Goal: Task Accomplishment & Management: Manage account settings

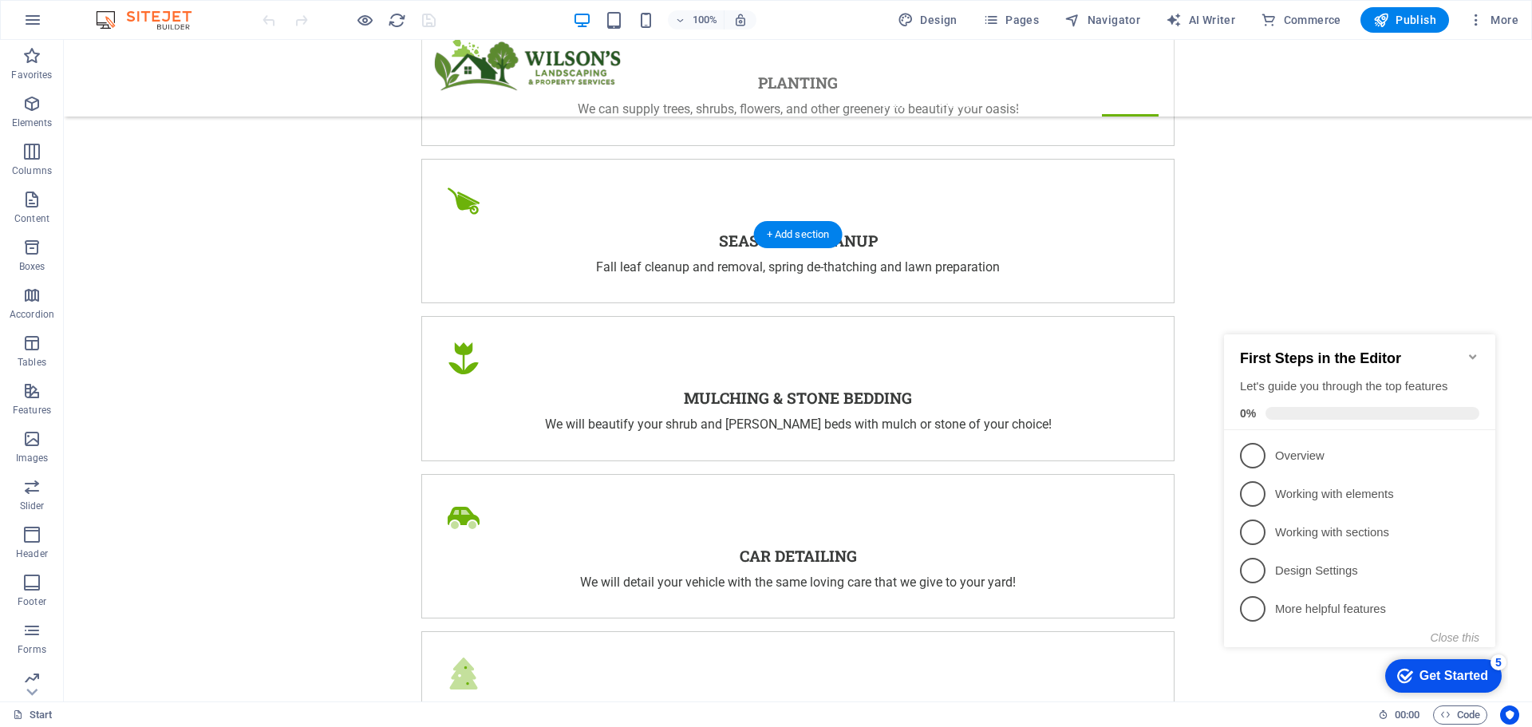
scroll to position [3652, 0]
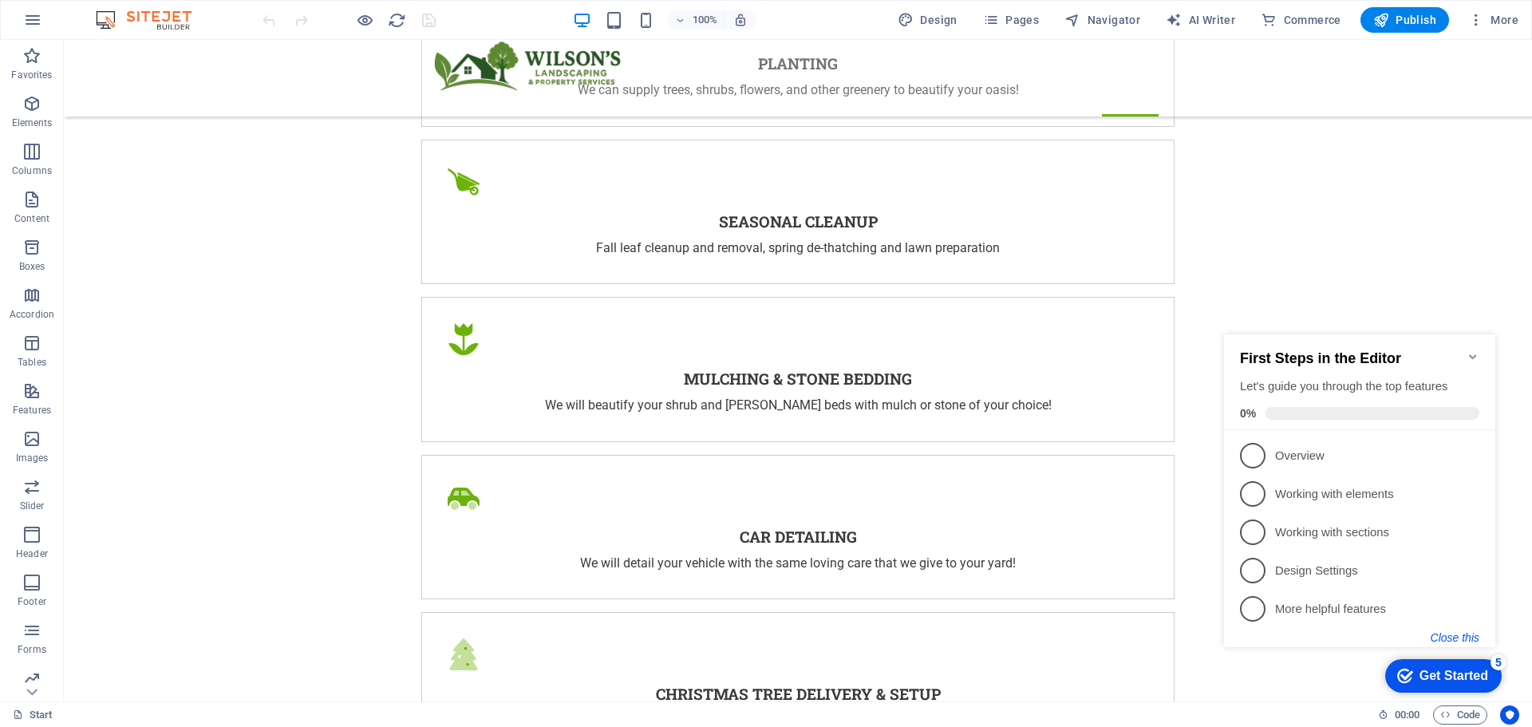
click at [1462, 634] on button "Close this" at bounding box center [1455, 637] width 49 height 13
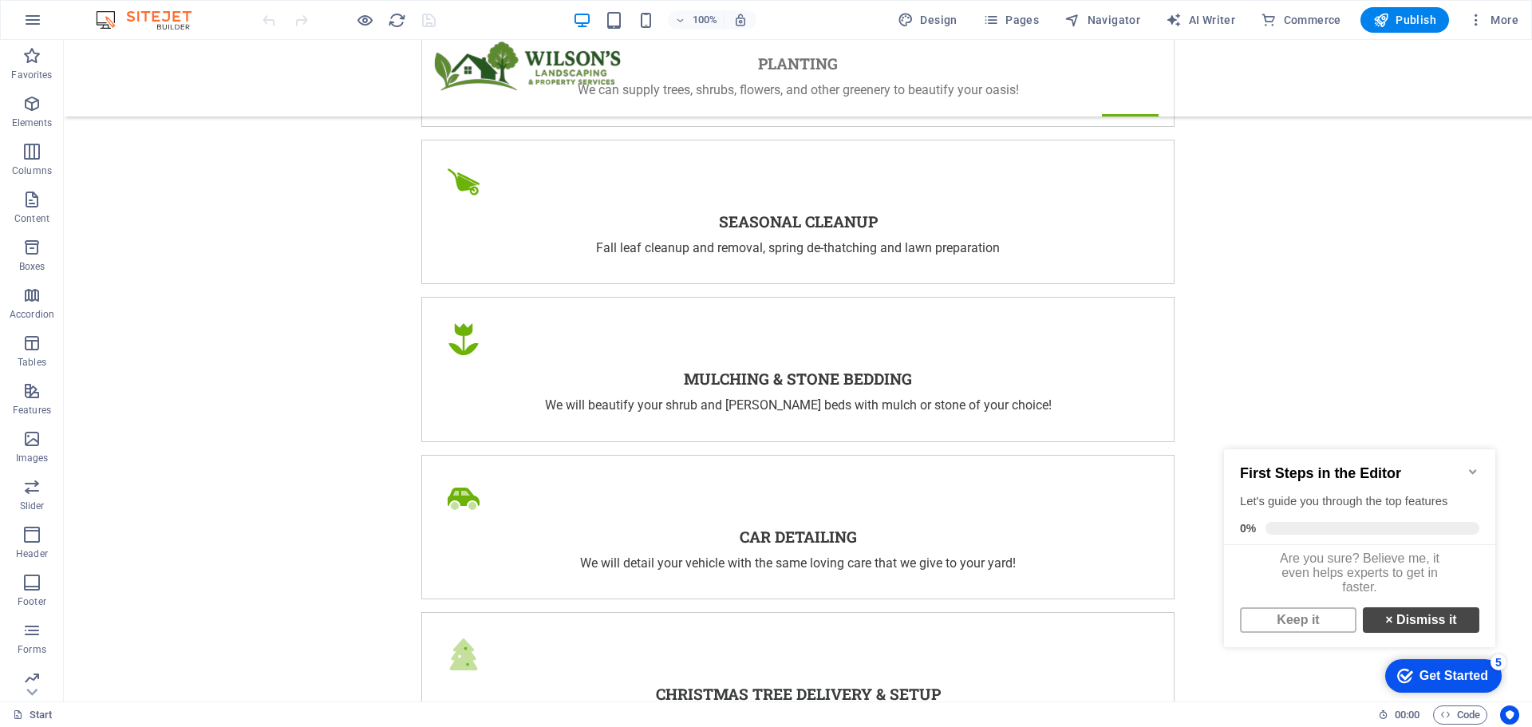
click at [1434, 623] on link "× Dismiss it" at bounding box center [1421, 620] width 116 height 26
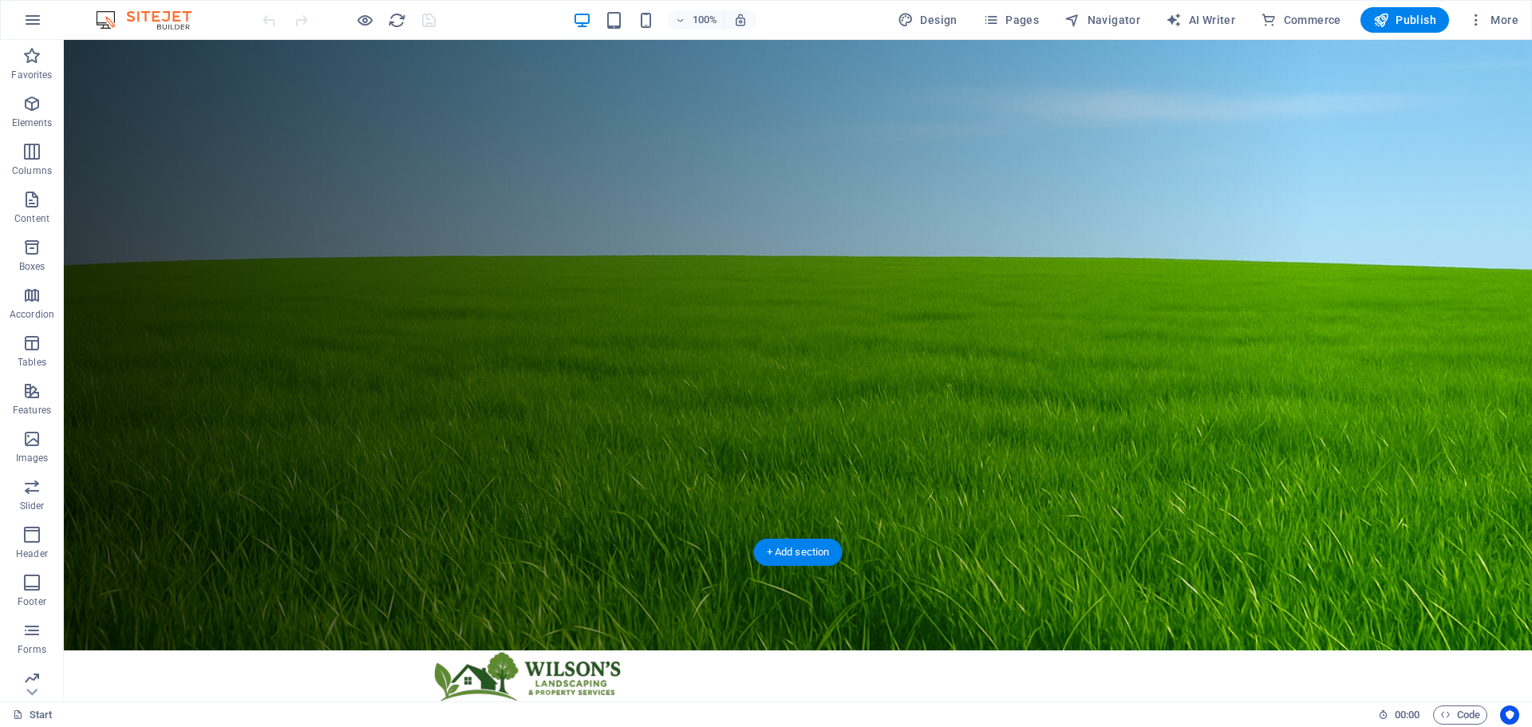
scroll to position [0, 0]
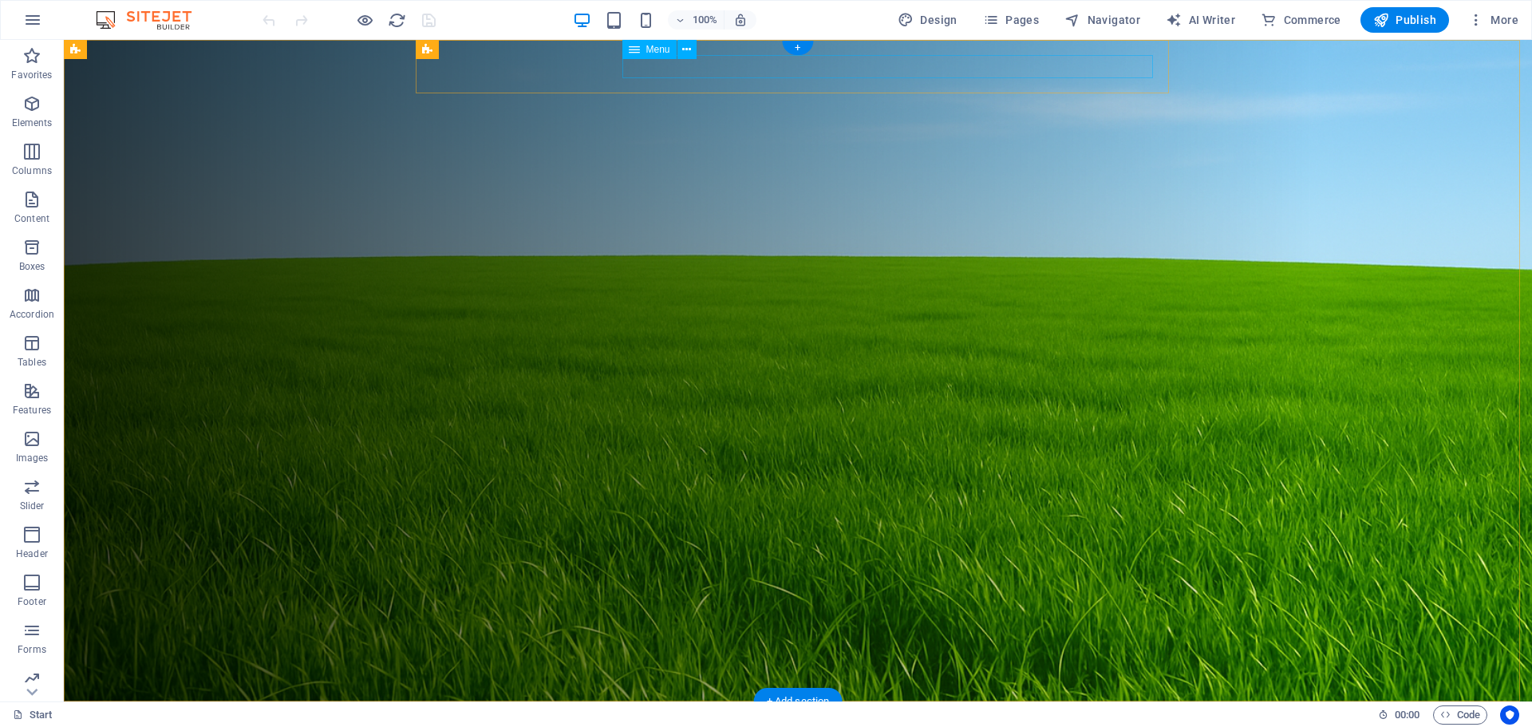
click at [1479, 22] on icon "button" at bounding box center [1476, 20] width 16 height 16
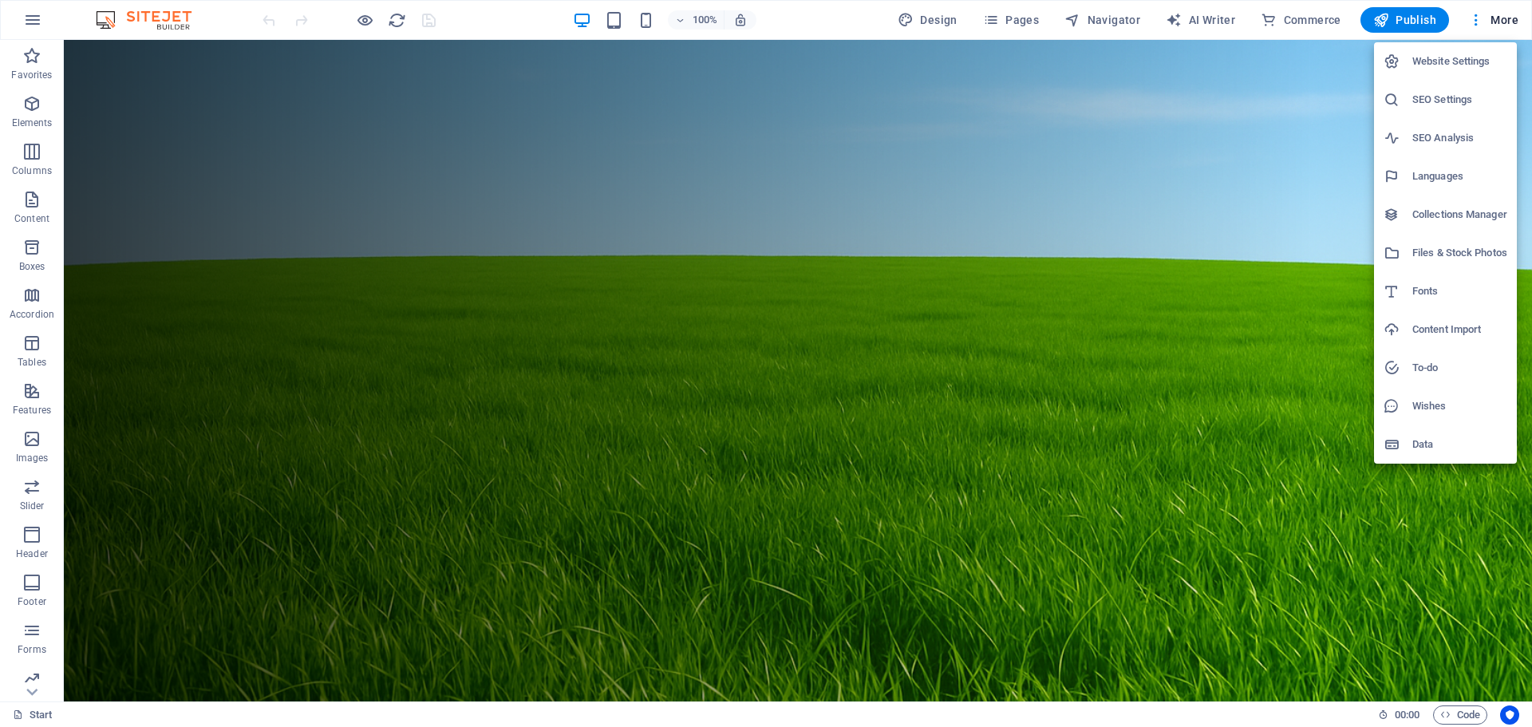
click at [1441, 58] on h6 "Website Settings" at bounding box center [1459, 61] width 95 height 19
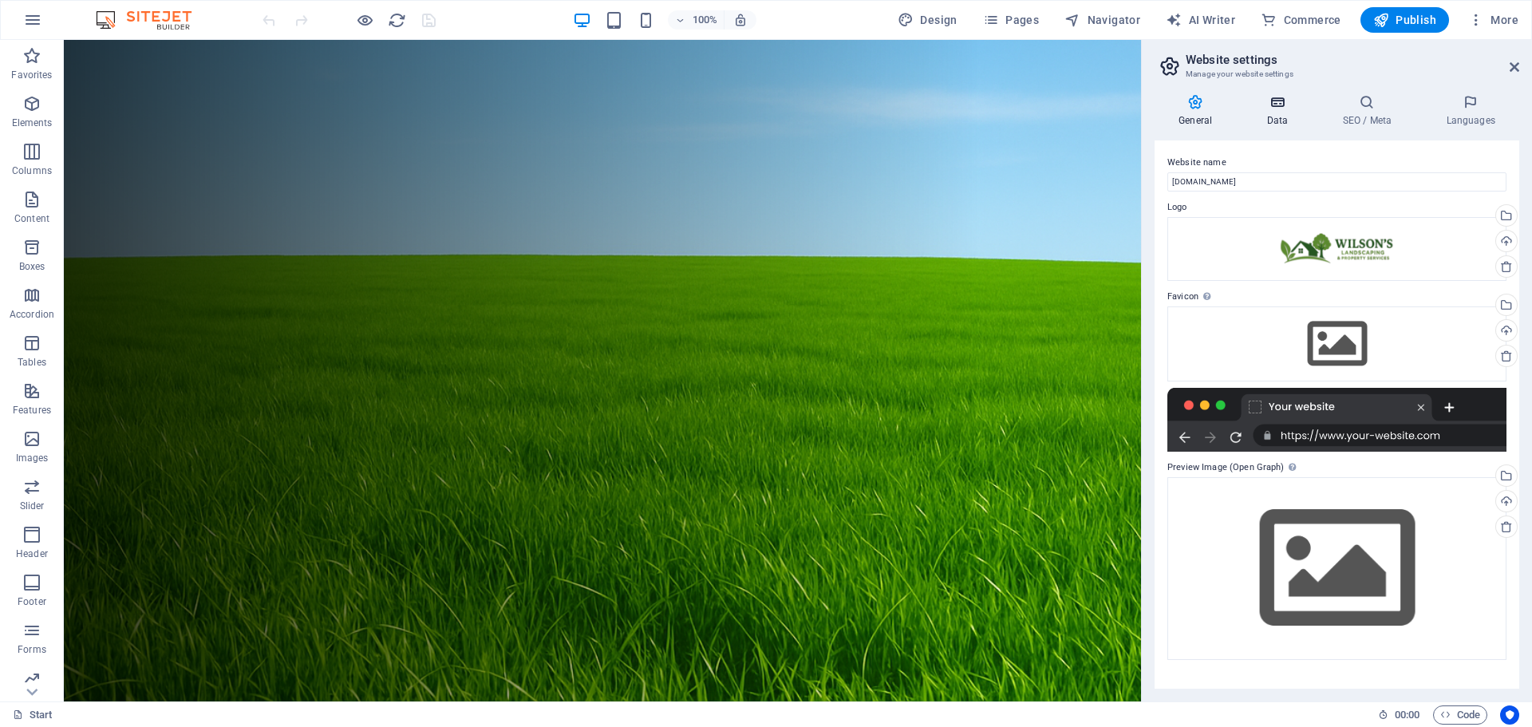
click at [1276, 104] on icon at bounding box center [1276, 102] width 69 height 16
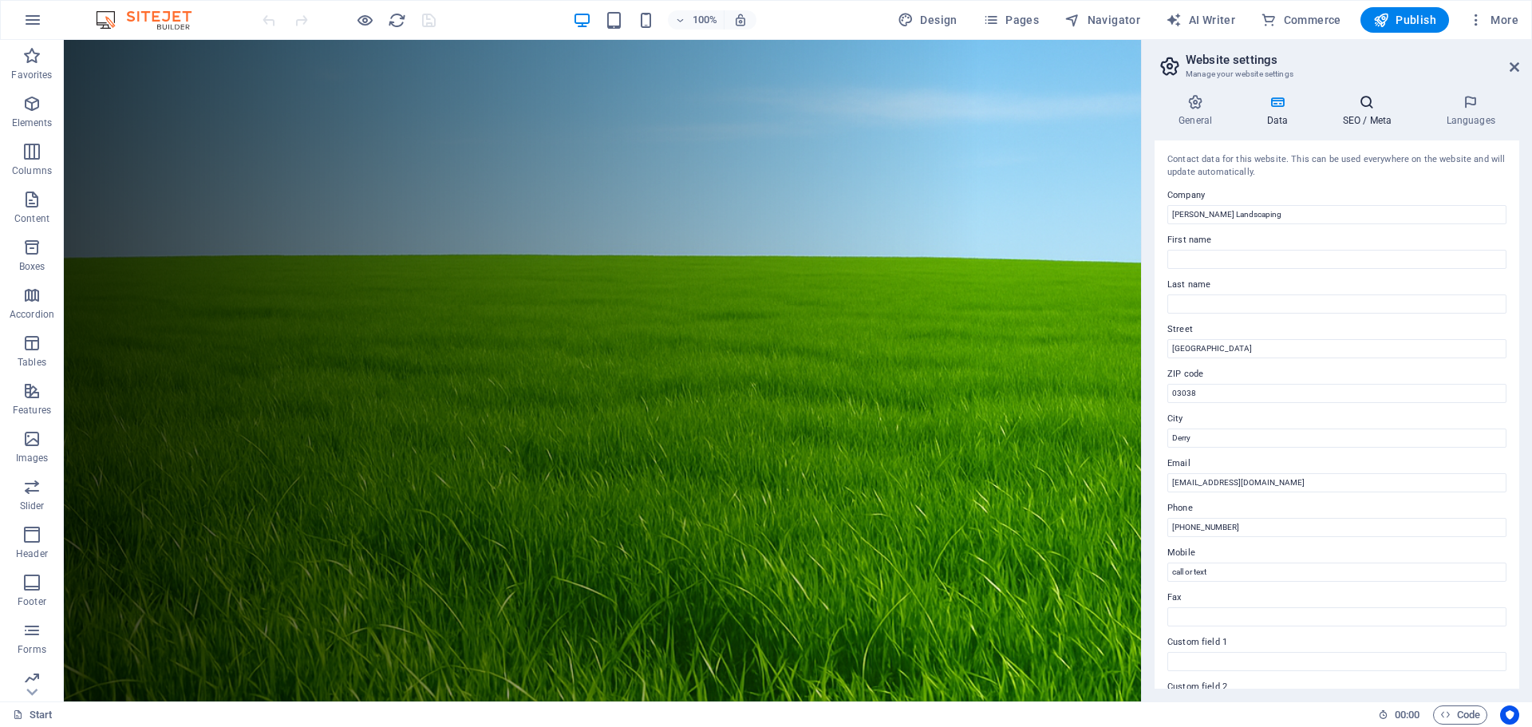
click at [1367, 104] on icon at bounding box center [1366, 102] width 97 height 16
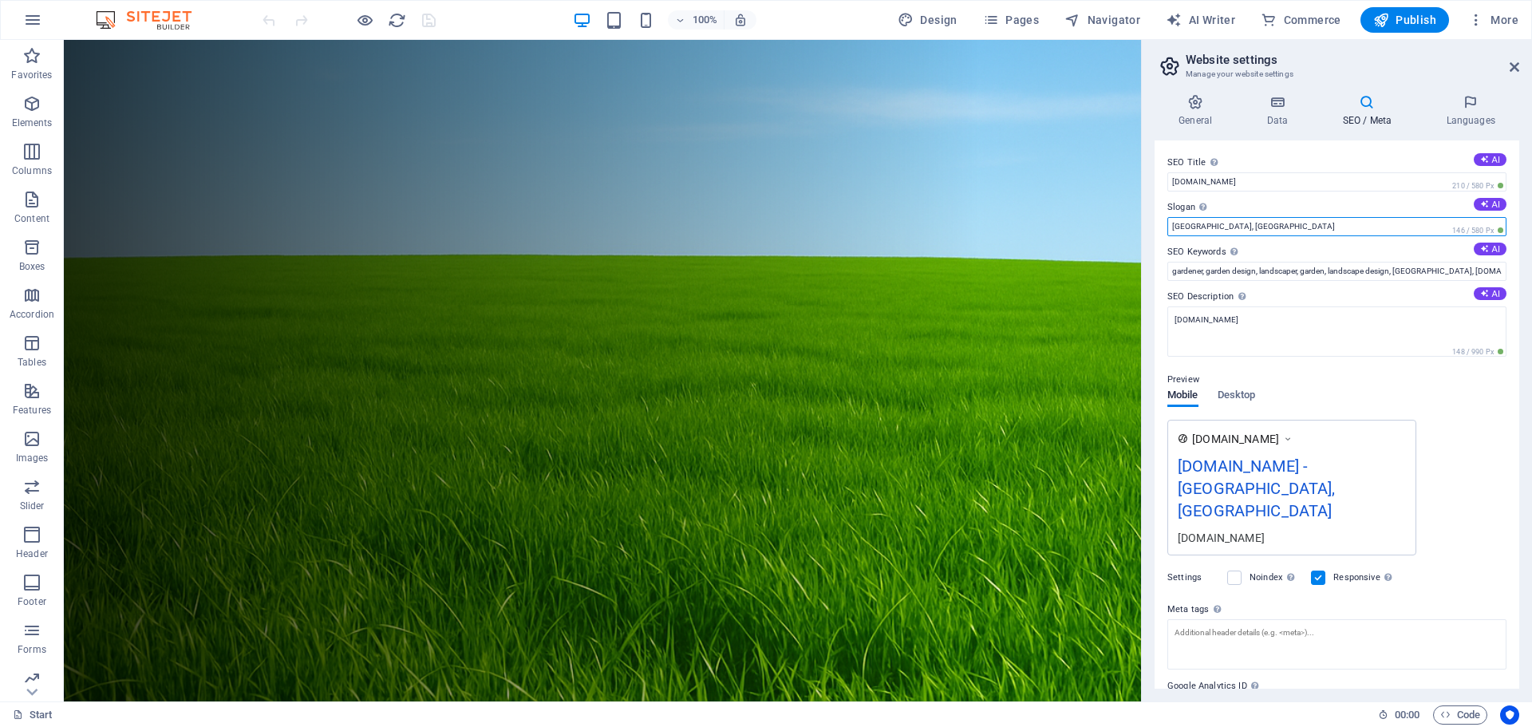
drag, startPoint x: 1242, startPoint y: 223, endPoint x: 1150, endPoint y: 211, distance: 93.3
click at [1150, 211] on div "General Data SEO / Meta Languages Website name [DOMAIN_NAME] Logo Drag files he…" at bounding box center [1337, 391] width 390 height 620
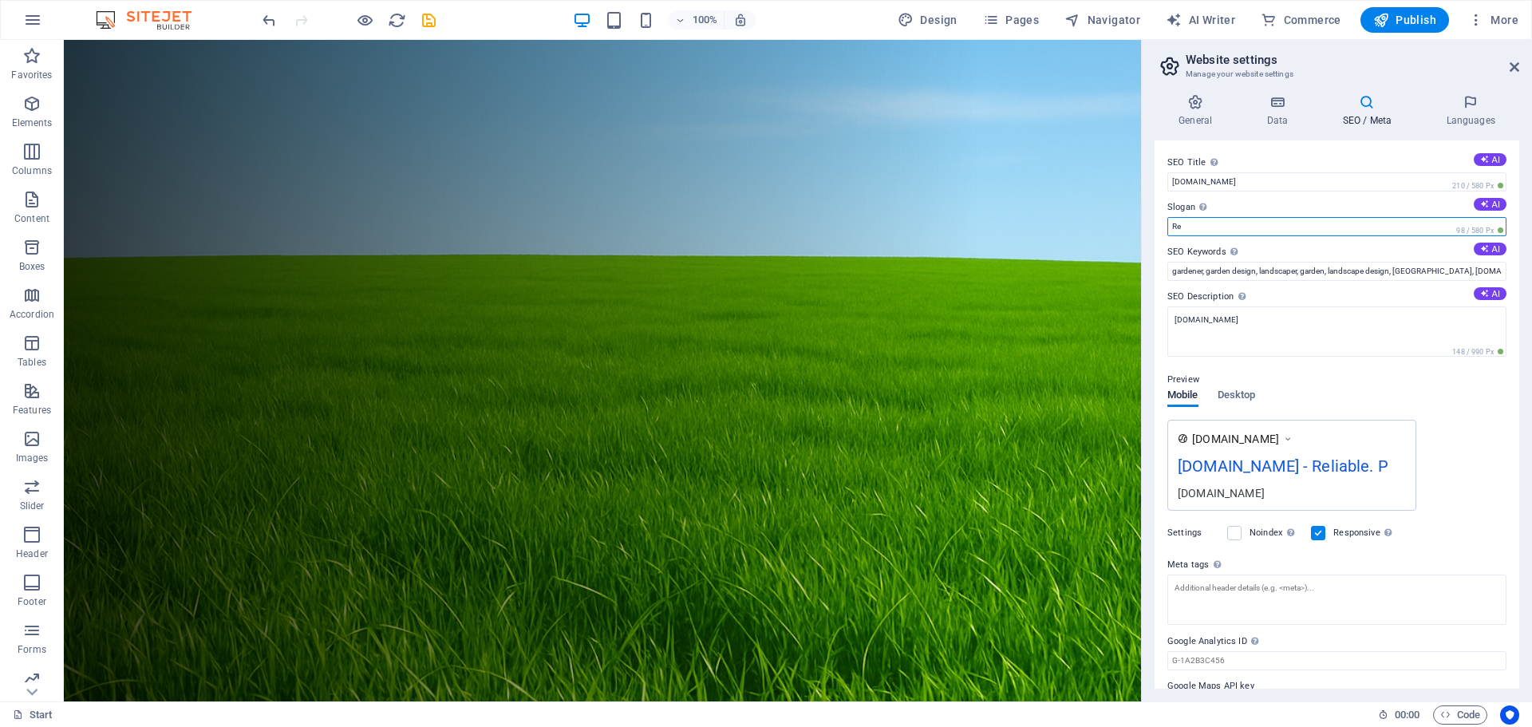
type input "R"
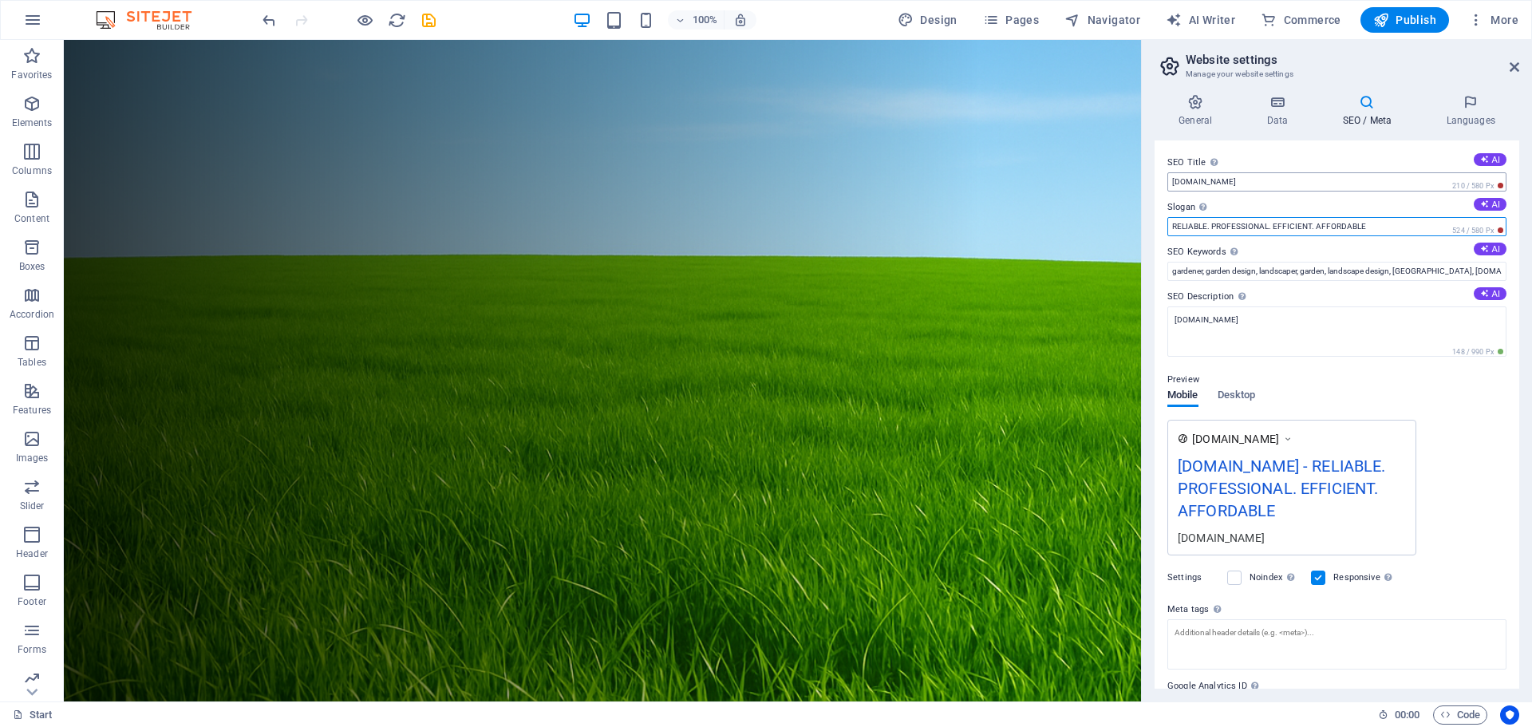
type input "RELIABLE. PROFESSIONAL. EFFICIENT. AFFORDABLE"
drag, startPoint x: 1347, startPoint y: 219, endPoint x: 1078, endPoint y: 179, distance: 271.8
click at [1292, 184] on input "[DOMAIN_NAME]" at bounding box center [1336, 181] width 339 height 19
type input "w"
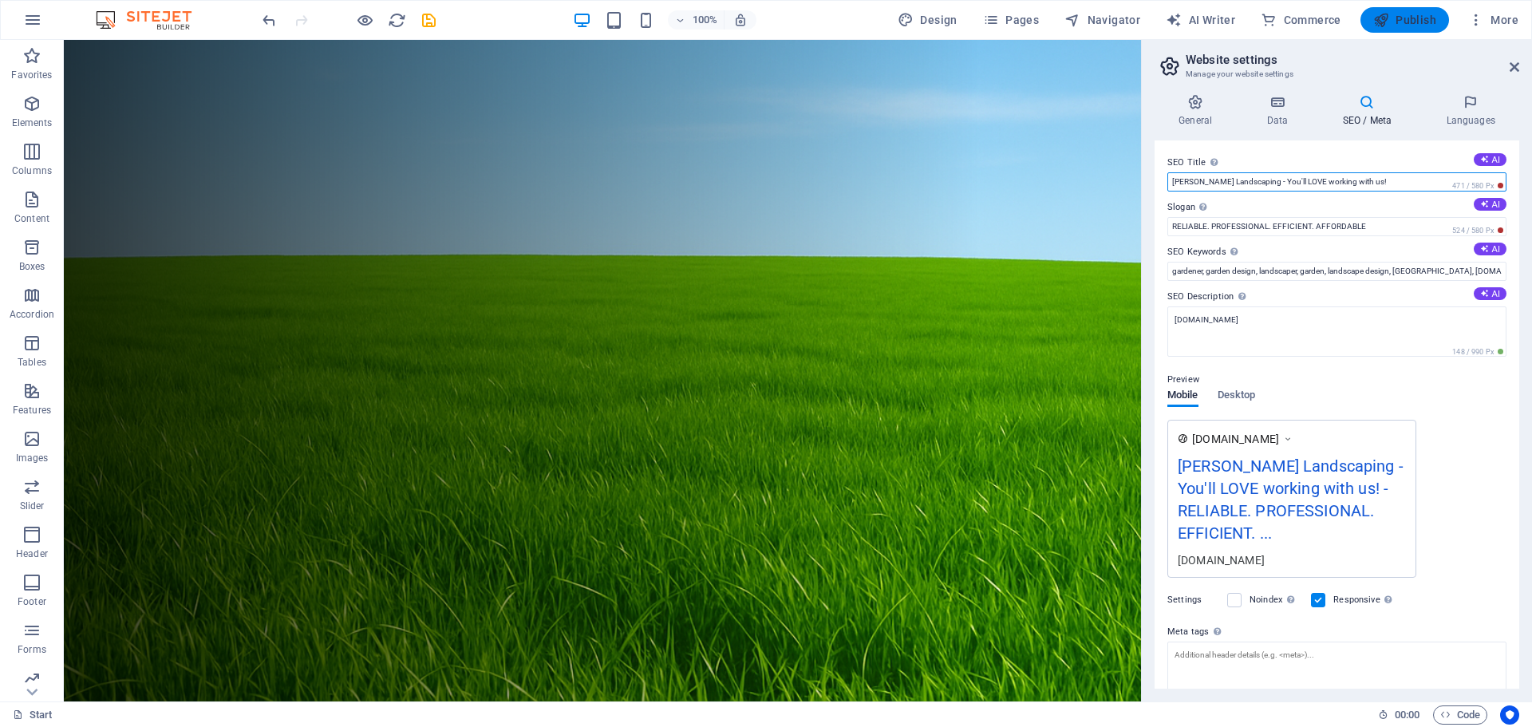
type input "[PERSON_NAME] Landscaping - You'll LOVE working with us!"
click at [1394, 19] on span "Publish" at bounding box center [1404, 20] width 63 height 16
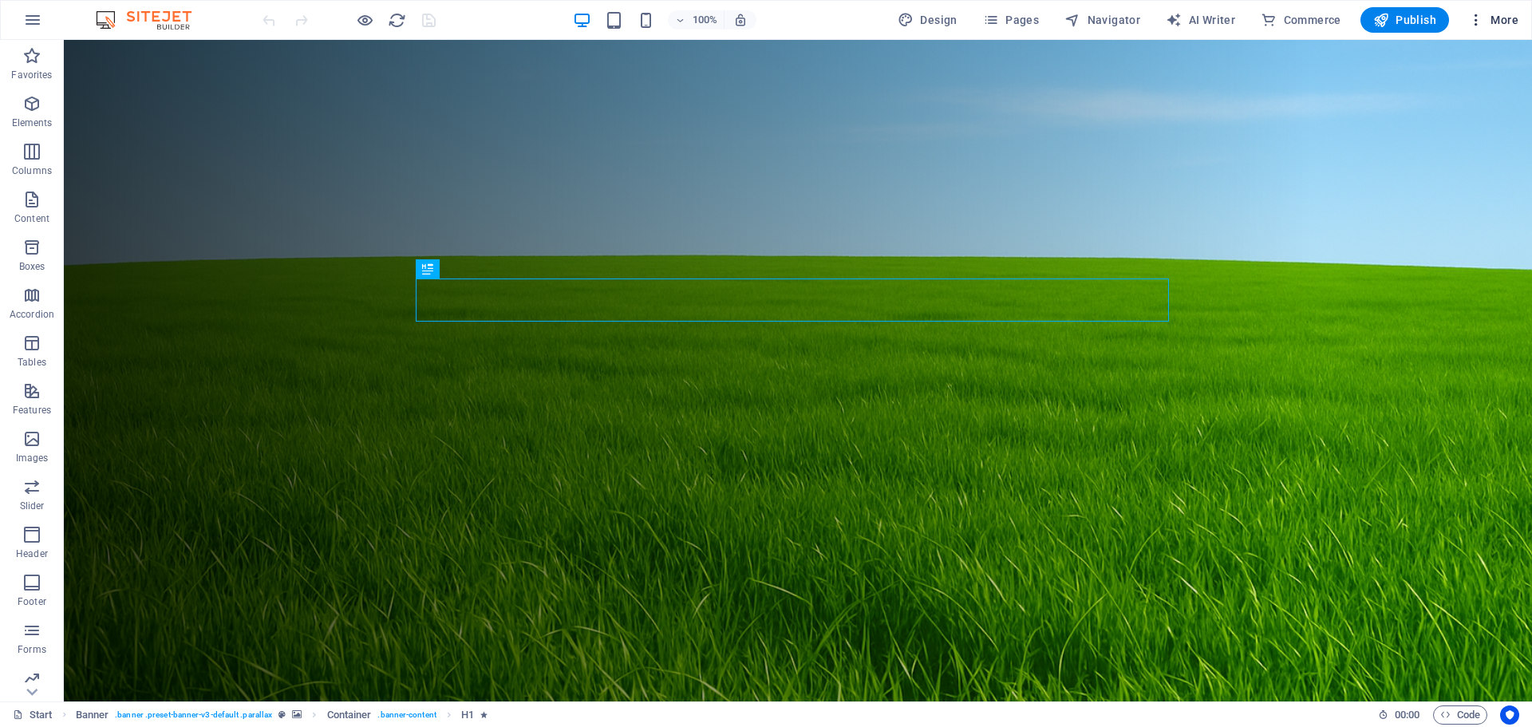
click at [1508, 23] on span "More" at bounding box center [1493, 20] width 50 height 16
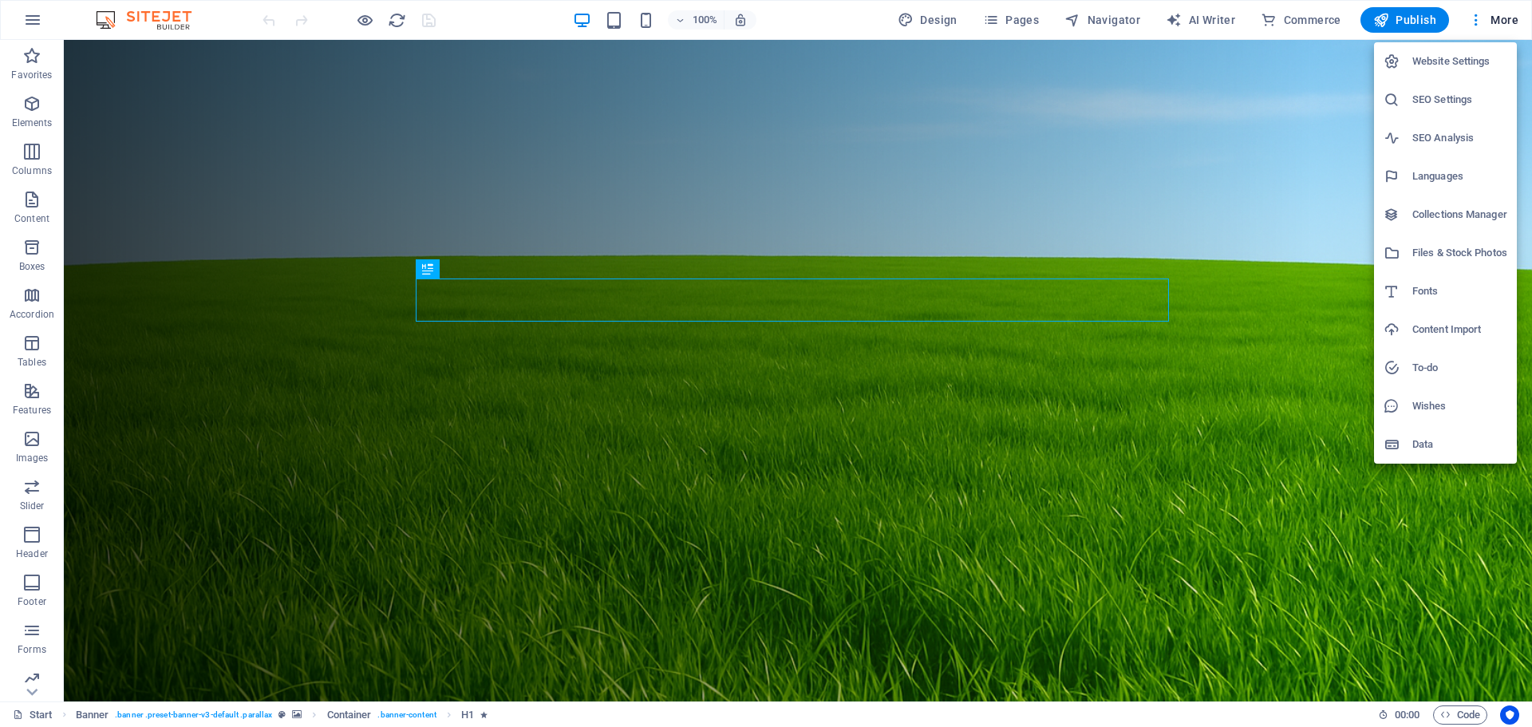
click at [1442, 93] on h6 "SEO Settings" at bounding box center [1459, 99] width 95 height 19
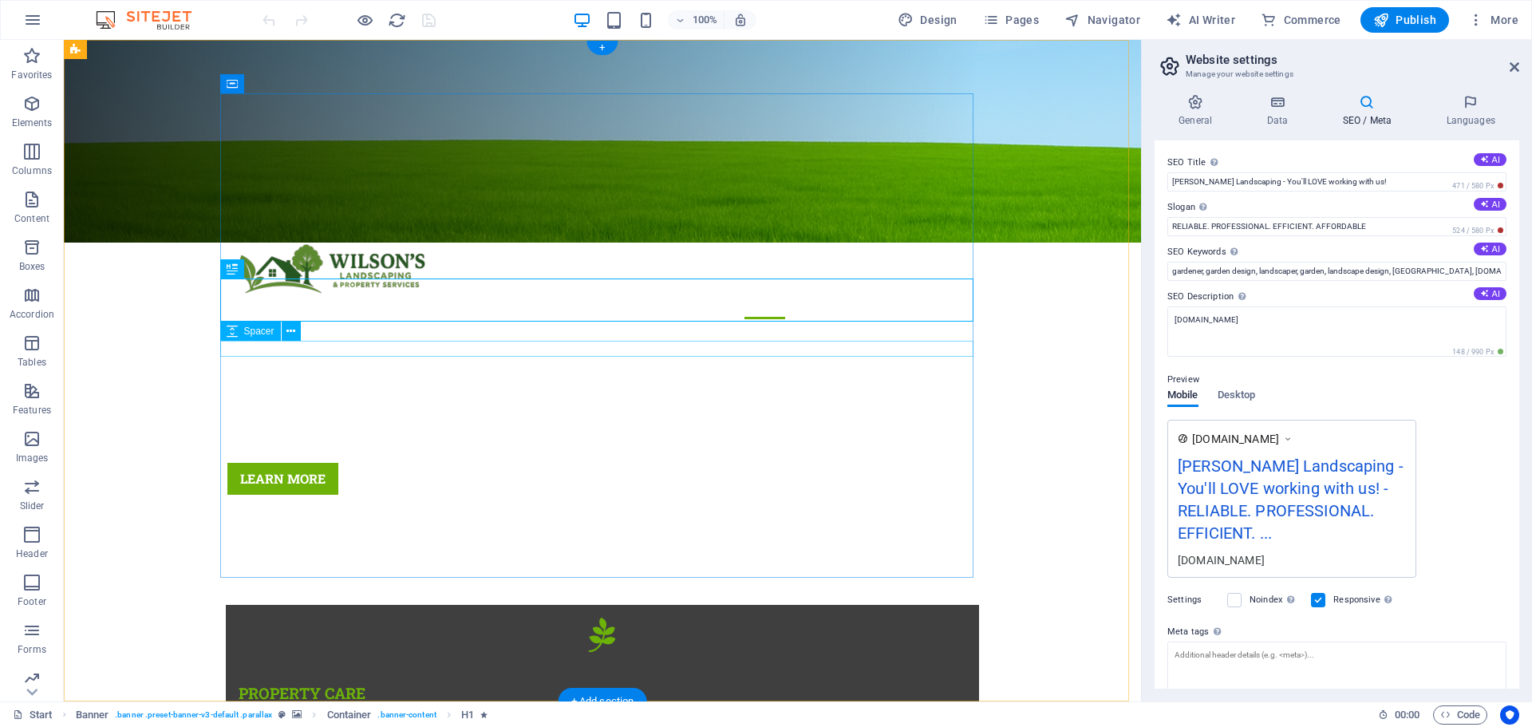
scroll to position [479, 0]
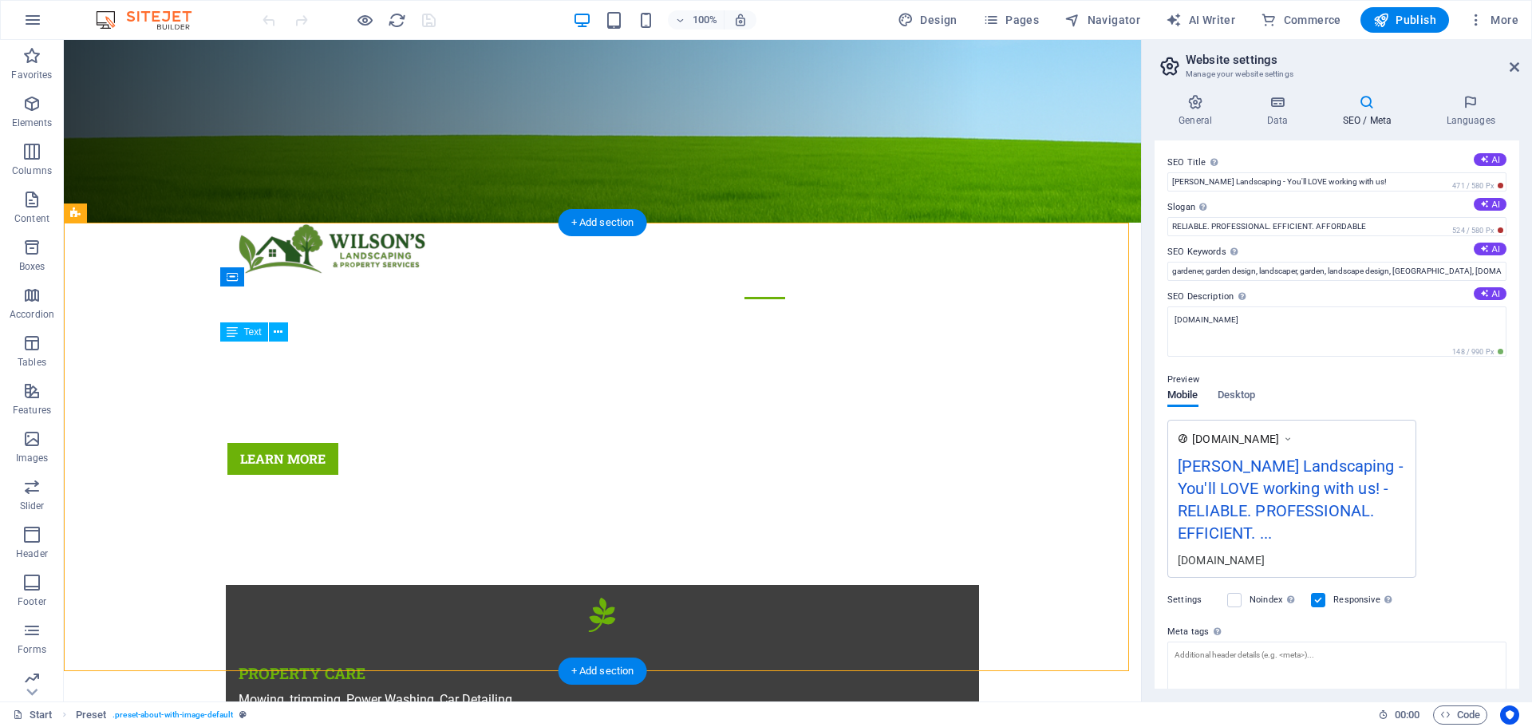
drag, startPoint x: 222, startPoint y: 349, endPoint x: 268, endPoint y: 391, distance: 62.1
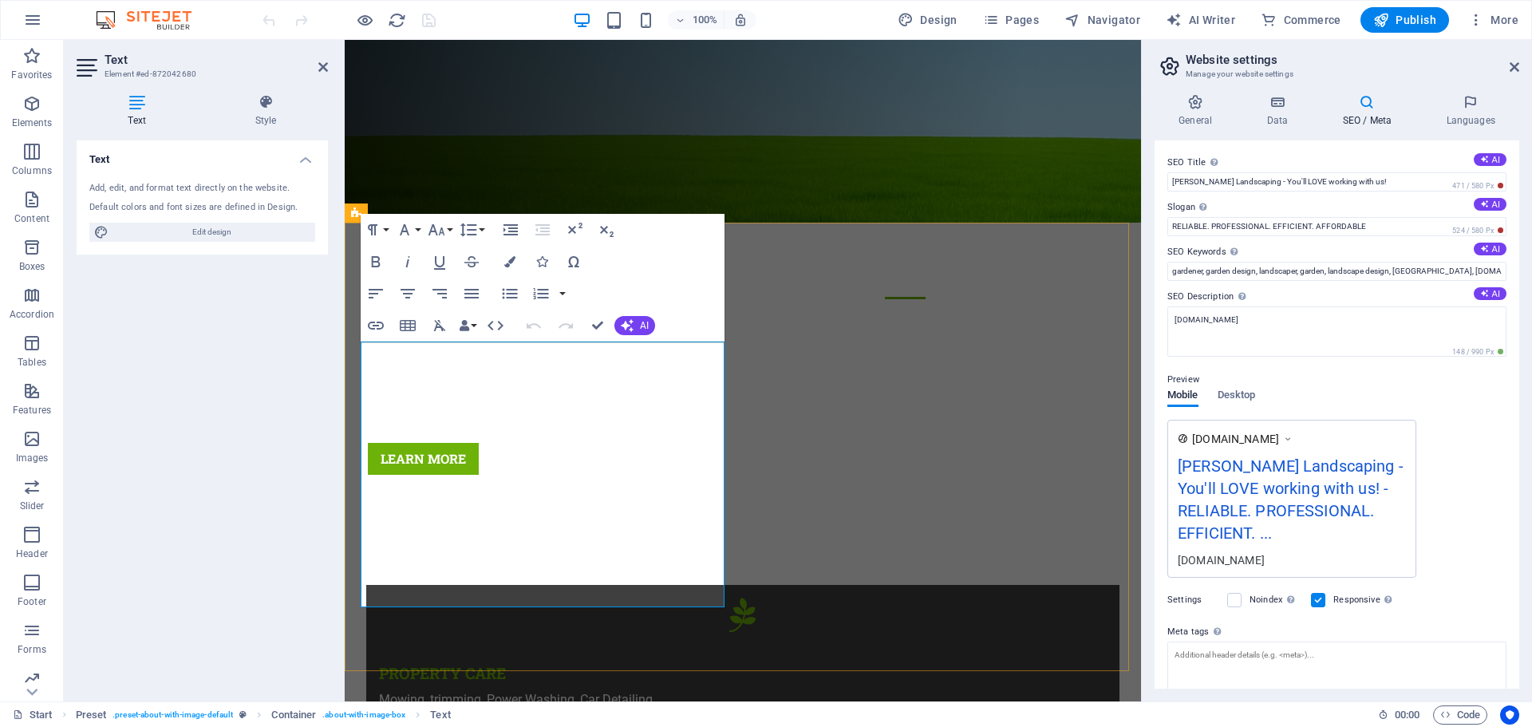
copy div "At 14, I started with only a push mower and a vision. Through hard work, discip…"
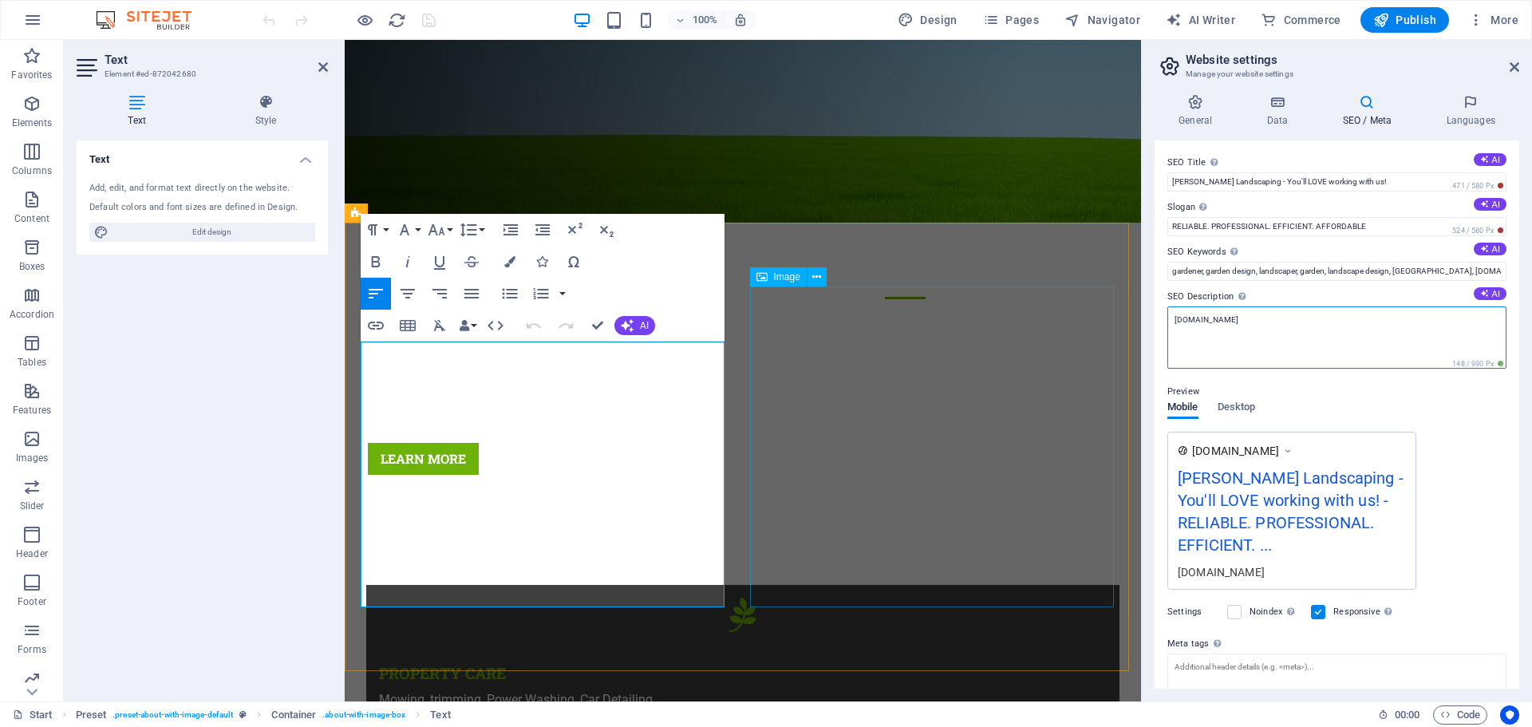
drag, startPoint x: 1611, startPoint y: 360, endPoint x: 1063, endPoint y: 320, distance: 549.6
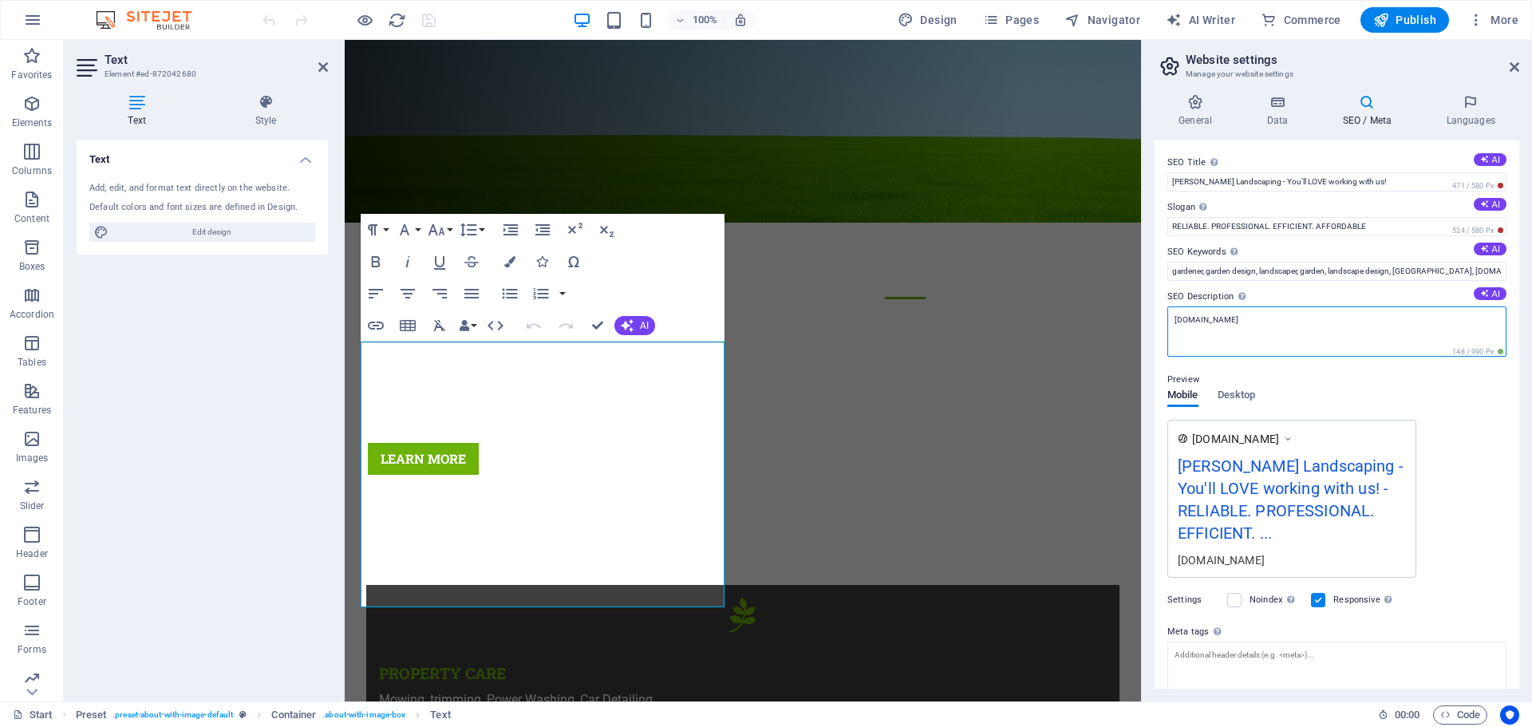
click at [1295, 321] on textarea "[DOMAIN_NAME]" at bounding box center [1336, 331] width 339 height 50
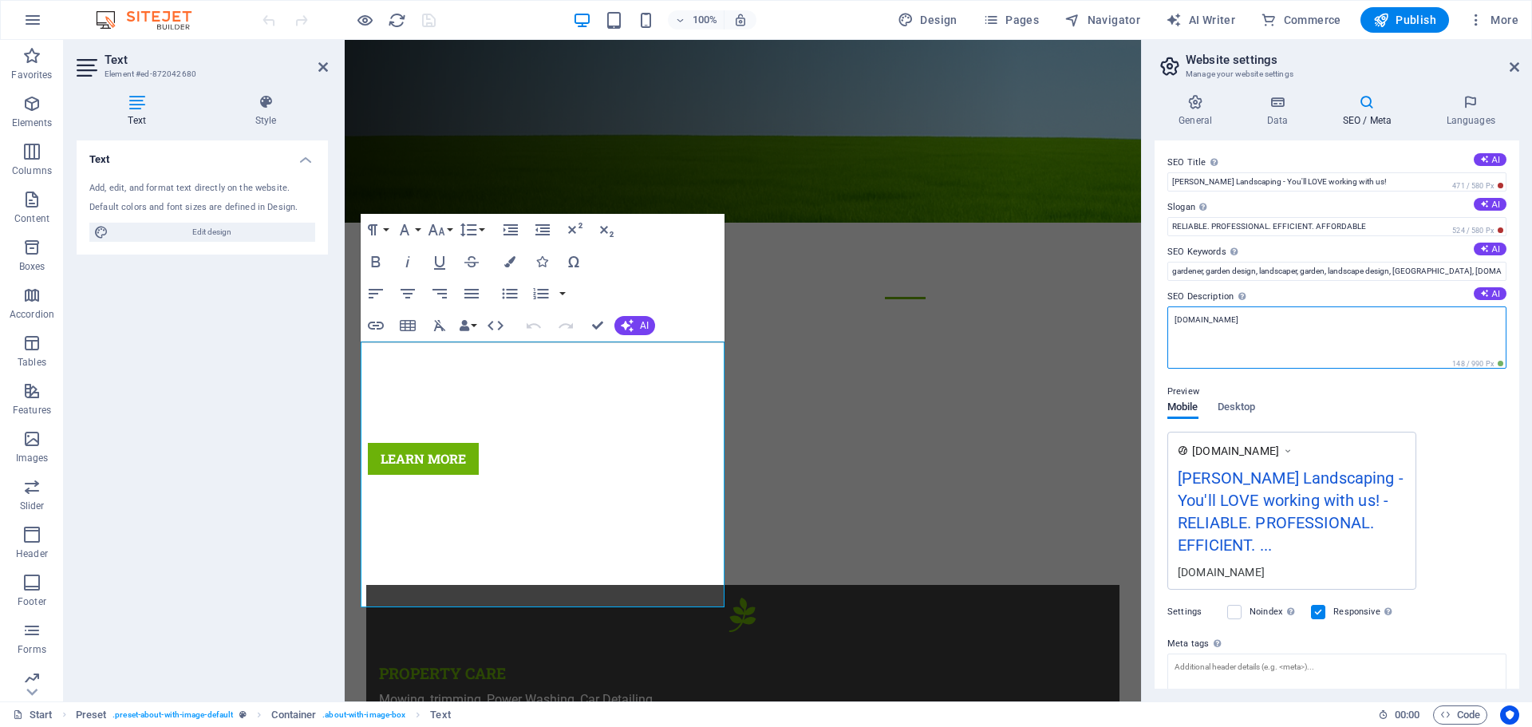
drag, startPoint x: 1292, startPoint y: 321, endPoint x: 1166, endPoint y: 323, distance: 126.1
click at [1166, 323] on div "SEO Title The title of your website - make it something that stands out in sear…" at bounding box center [1336, 414] width 365 height 548
paste textarea "At 14, I started with only a push mower and a vision. Through hard work, discip…"
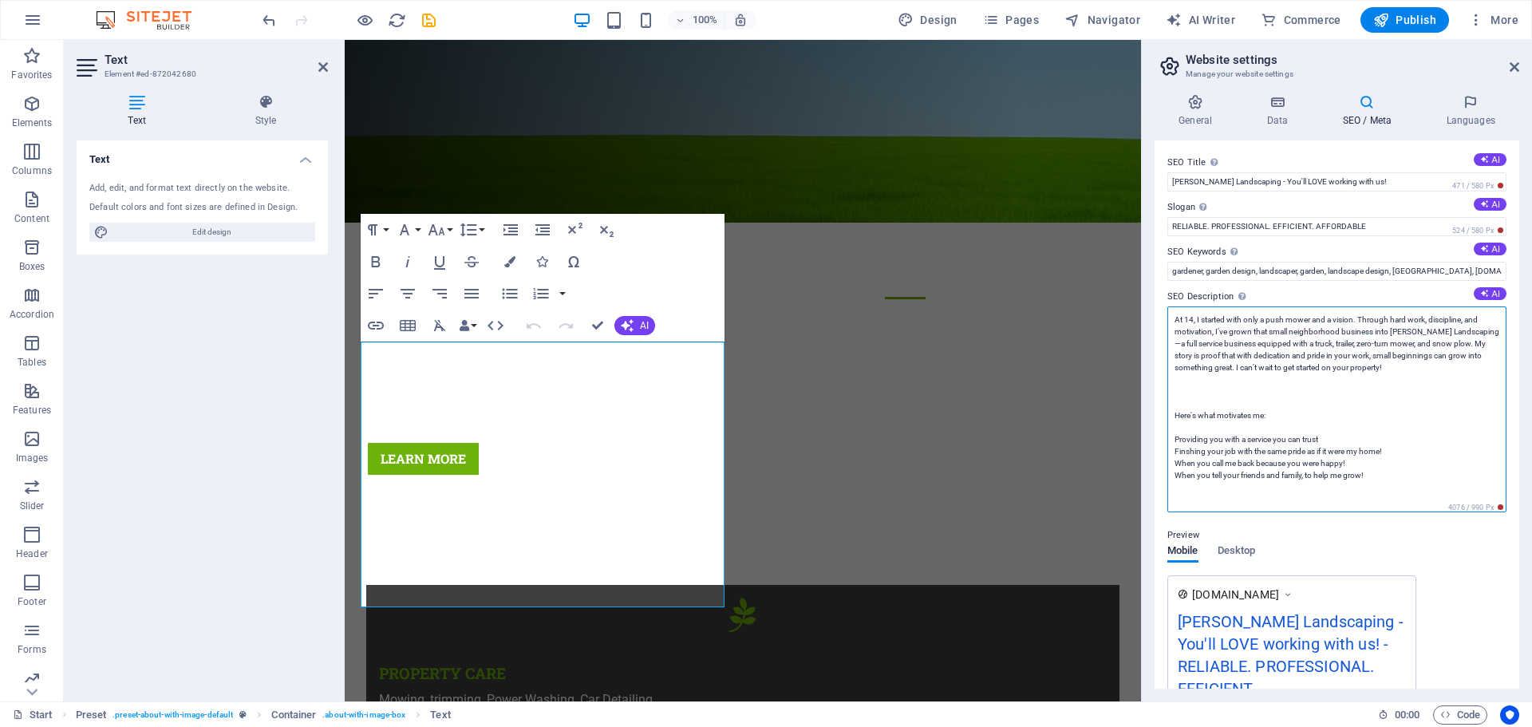
click at [1192, 384] on textarea "At 14, I started with only a push mower and a vision. Through hard work, discip…" at bounding box center [1336, 409] width 339 height 206
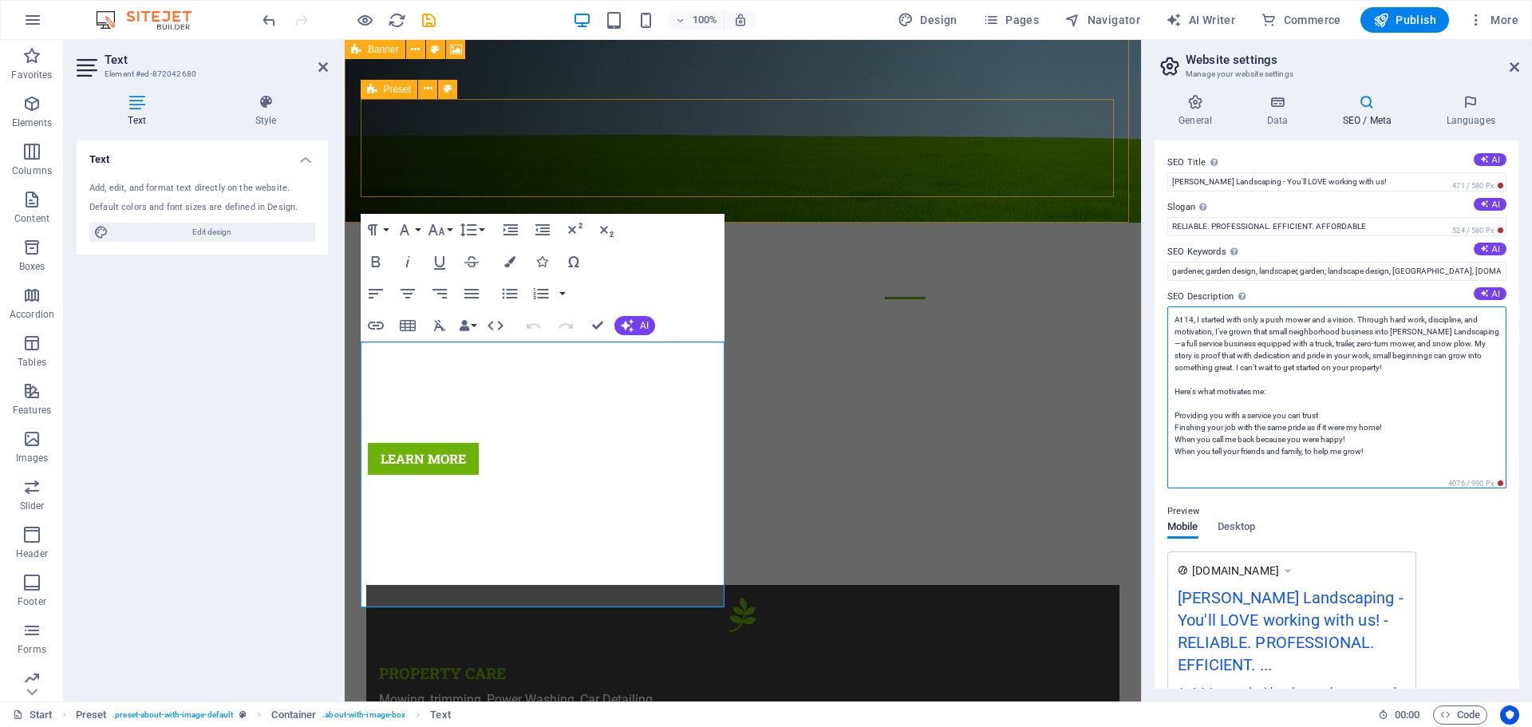
type textarea "At 14, I started with only a push mower and a vision. Through hard work, discip…"
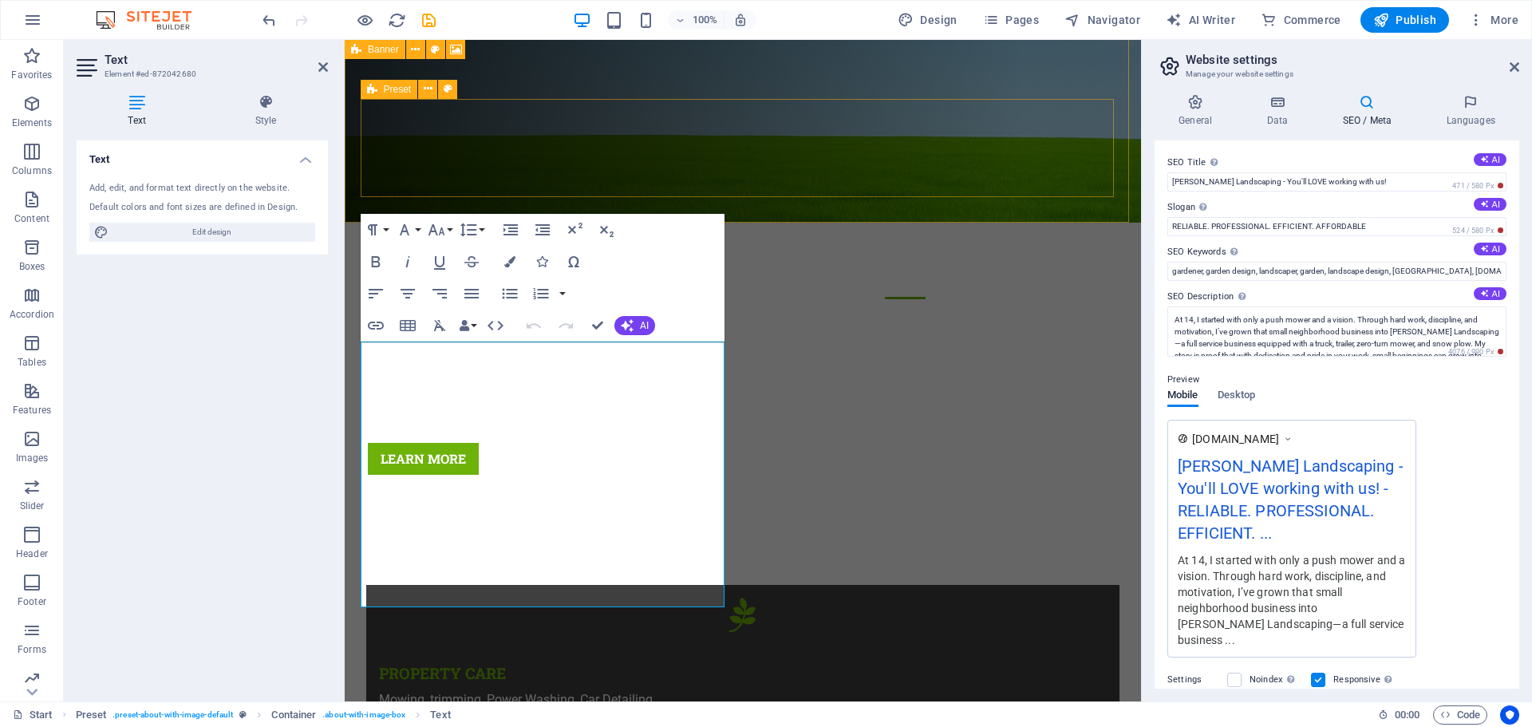
click at [509, 20] on div "100% Design Pages Navigator AI Writer Commerce Publish More" at bounding box center [891, 20] width 1265 height 26
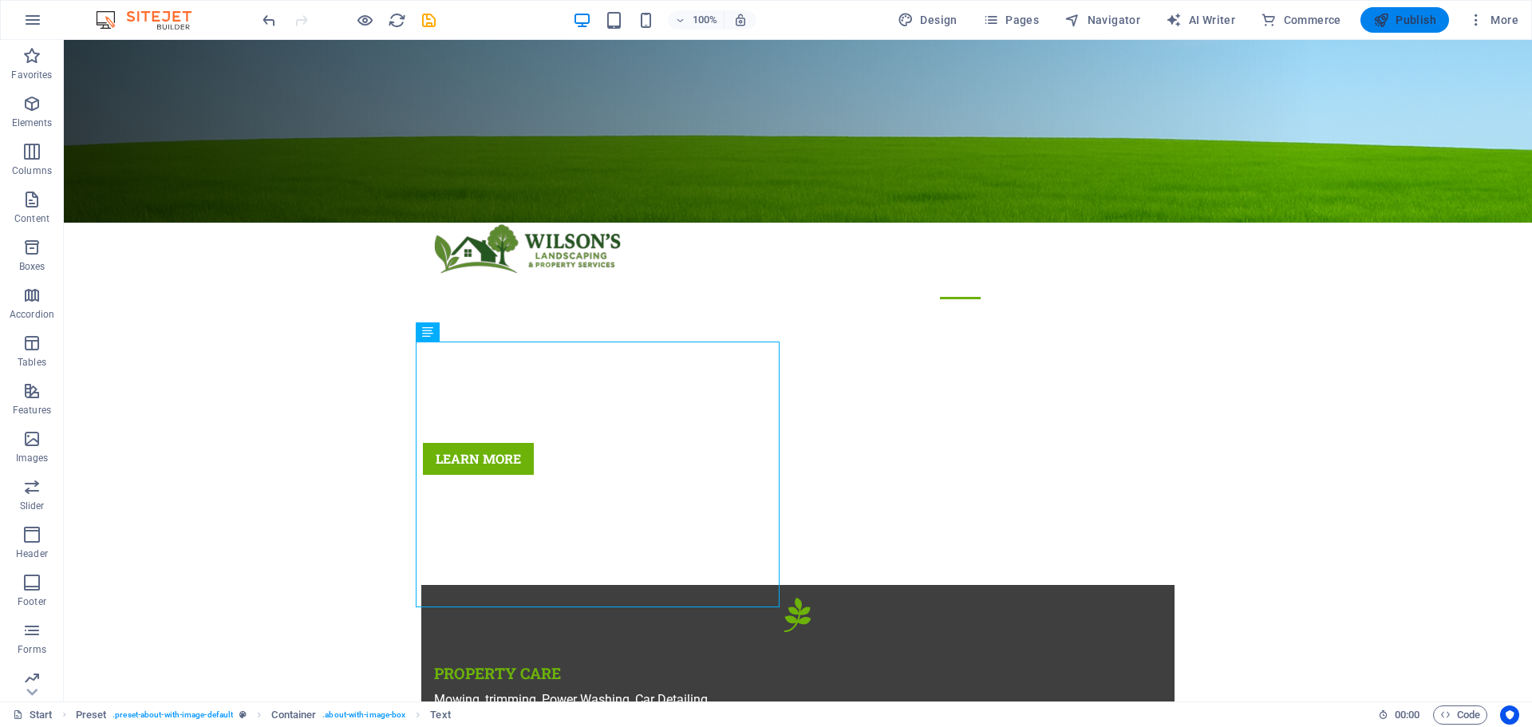
click at [1401, 14] on span "Publish" at bounding box center [1404, 20] width 63 height 16
